Goal: Transaction & Acquisition: Purchase product/service

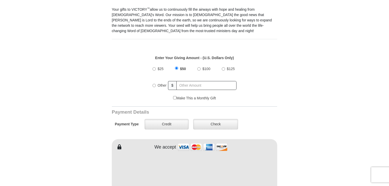
scroll to position [153, 0]
click at [155, 83] on input "Other" at bounding box center [154, 84] width 3 height 3
radio input "true"
type input "300.00"
click at [234, 85] on div "Other $ 300.00" at bounding box center [195, 84] width 84 height 13
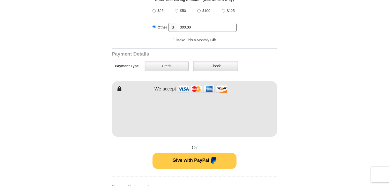
scroll to position [215, 0]
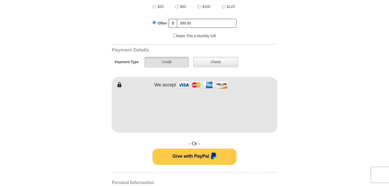
click at [178, 57] on label "Credit" at bounding box center [167, 62] width 44 height 10
click at [0, 0] on input "Credit" at bounding box center [0, 0] width 0 height 0
click at [286, 144] on form "VICTORY Channel Online Giving VICTORY Channel is a worldwide, on-air television…" at bounding box center [194, 105] width 290 height 607
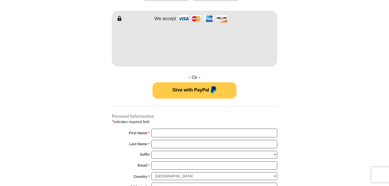
scroll to position [363, 0]
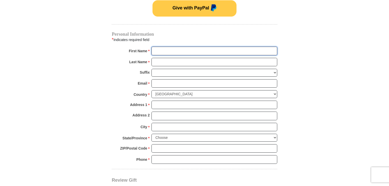
click at [187, 47] on input "First Name *" at bounding box center [215, 51] width 126 height 9
type input "Hilary"
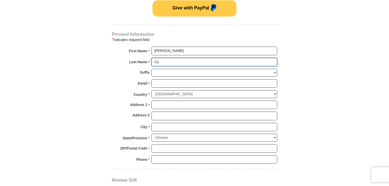
type input "C"
type input "Ward"
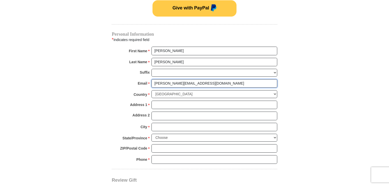
type input "ward.24@gmail.com"
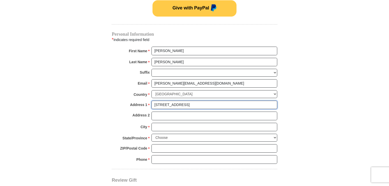
type input "114 S Rich St"
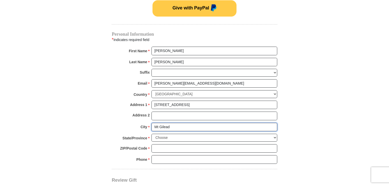
type input "Mt Gilead"
select select "OH"
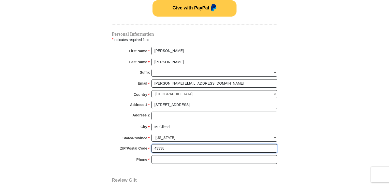
type input "43338"
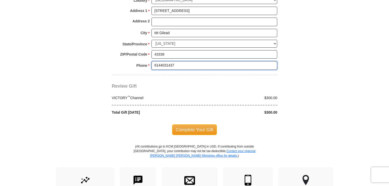
scroll to position [457, 0]
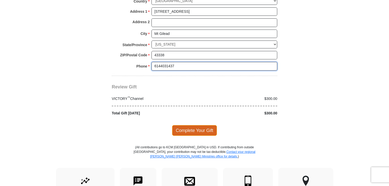
type input "6144031437"
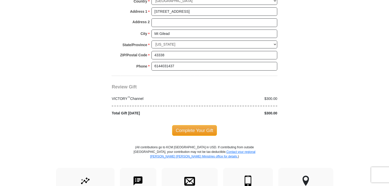
click at [194, 125] on span "Complete Your Gift" at bounding box center [194, 130] width 45 height 11
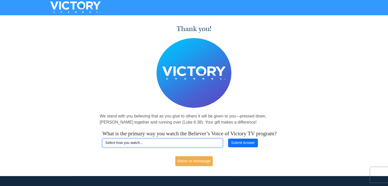
click at [192, 147] on select "Select how you watch... Daystar Morning Daystar Evening [DOMAIN_NAME] [DOMAIN_N…" at bounding box center [162, 143] width 120 height 9
select select "YOUTUBE"
click at [102, 145] on select "Select how you watch... Daystar Morning Daystar Evening [DOMAIN_NAME] [DOMAIN_N…" at bounding box center [162, 143] width 120 height 9
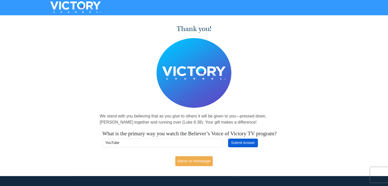
click at [242, 147] on button "Submit Answer" at bounding box center [243, 143] width 30 height 9
